Goal: Information Seeking & Learning: Learn about a topic

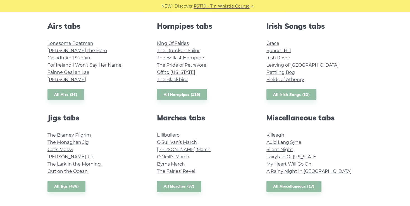
scroll to position [222, 0]
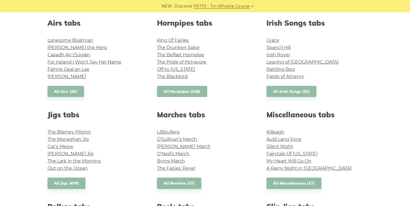
click at [185, 89] on link "All Hornpipes (139)" at bounding box center [182, 91] width 50 height 11
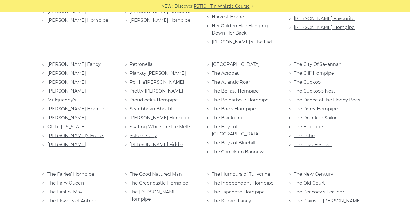
scroll to position [225, 0]
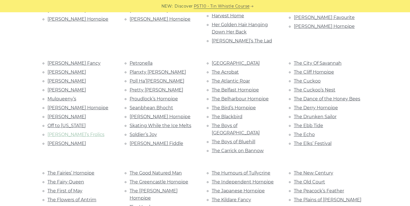
click at [81, 132] on link "[PERSON_NAME]’s Frolics" at bounding box center [75, 134] width 57 height 5
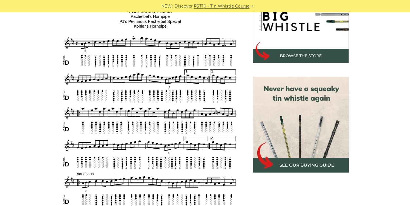
scroll to position [197, 0]
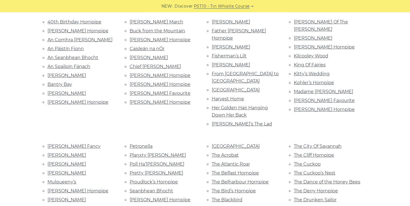
scroll to position [137, 0]
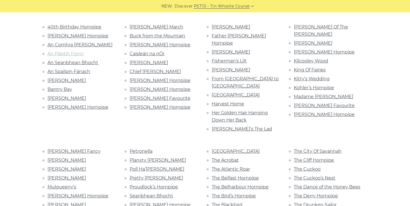
click at [78, 52] on link "An Páistín Fionn" at bounding box center [65, 53] width 36 height 5
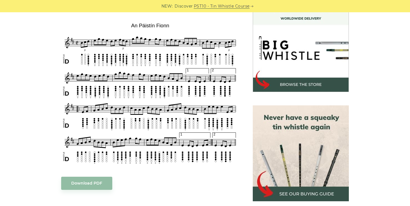
scroll to position [163, 0]
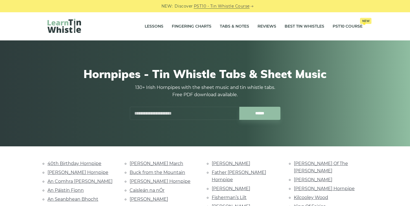
scroll to position [137, 0]
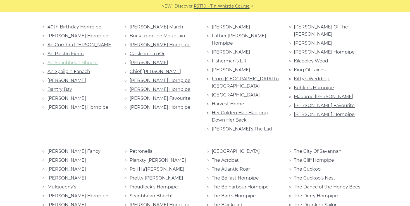
click at [89, 60] on link "An Seanbhean Bhocht" at bounding box center [72, 62] width 51 height 5
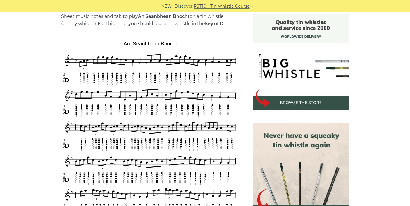
scroll to position [144, 0]
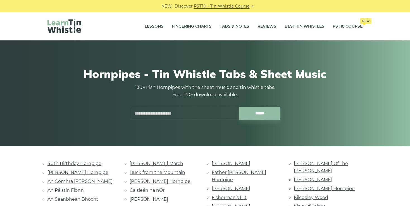
scroll to position [137, 0]
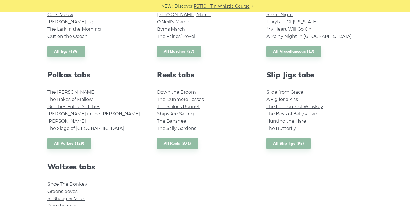
scroll to position [355, 0]
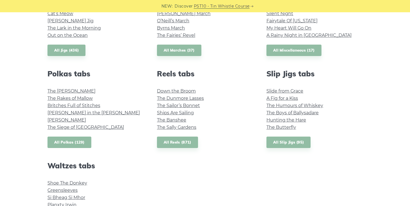
click at [78, 141] on link "All Polkas (129)" at bounding box center [69, 142] width 44 height 11
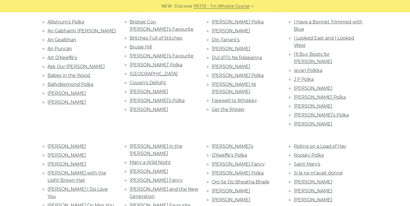
scroll to position [140, 0]
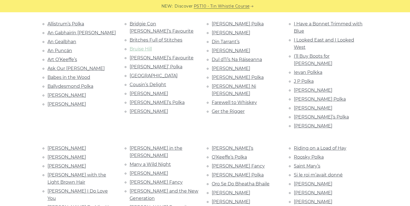
click at [148, 46] on link "Bruise Hill" at bounding box center [141, 48] width 22 height 5
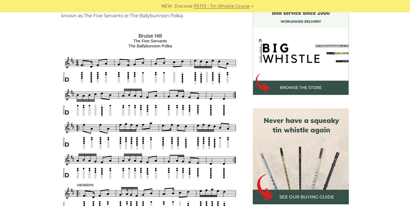
scroll to position [162, 0]
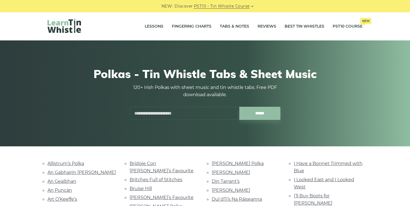
scroll to position [140, 0]
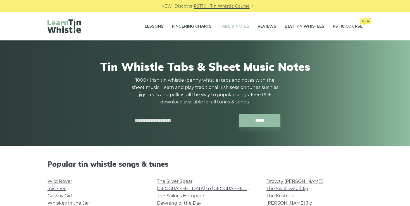
scroll to position [355, 0]
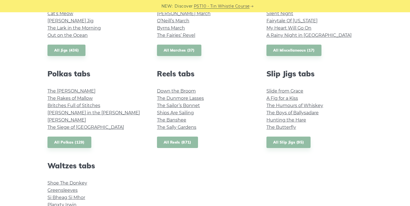
click at [179, 141] on link "All Reels (871)" at bounding box center [177, 142] width 41 height 11
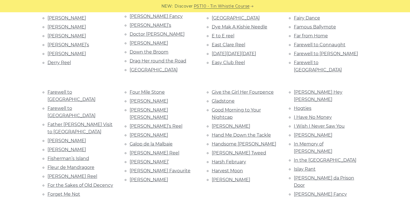
scroll to position [419, 0]
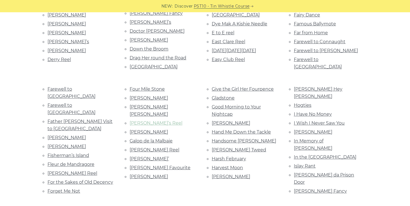
click at [154, 121] on link "Frank’s Reel" at bounding box center [156, 123] width 53 height 5
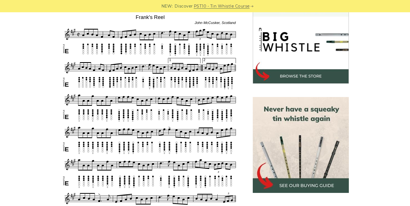
scroll to position [172, 0]
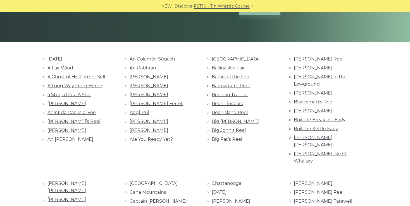
scroll to position [108, 0]
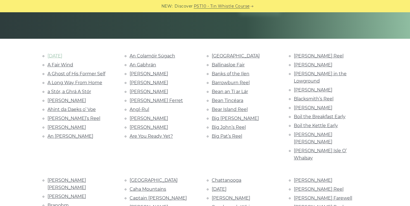
click at [62, 55] on link "[DATE]" at bounding box center [54, 55] width 15 height 5
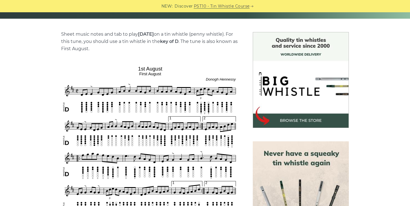
scroll to position [127, 0]
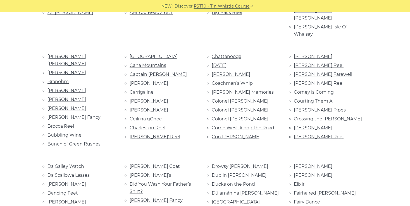
scroll to position [238, 0]
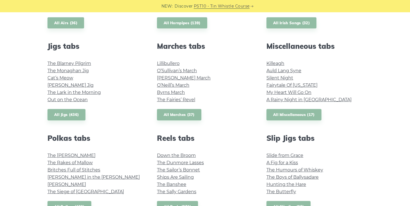
scroll to position [290, 0]
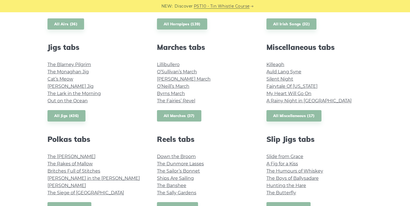
click at [180, 115] on link "All Marches (37)" at bounding box center [179, 115] width 44 height 11
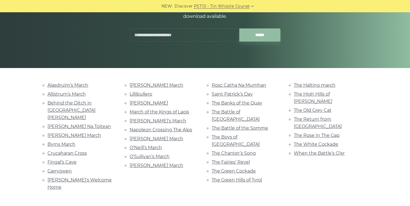
scroll to position [80, 0]
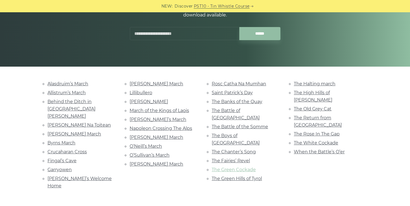
click at [230, 167] on link "The Green Cockade" at bounding box center [234, 169] width 44 height 5
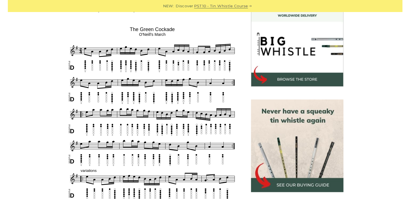
scroll to position [164, 0]
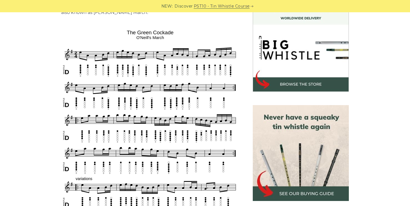
click at [227, 10] on div "NEW: Discover PST10 - Tin Whistle Course" at bounding box center [205, 6] width 410 height 12
